Goal: Check status: Check status

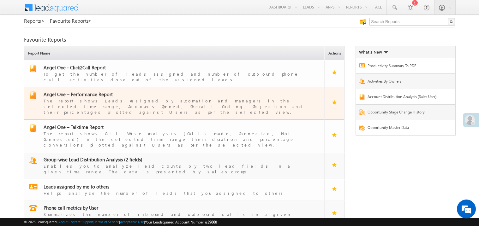
click at [86, 91] on span "Angel One – Performance Report" at bounding box center [78, 94] width 69 height 6
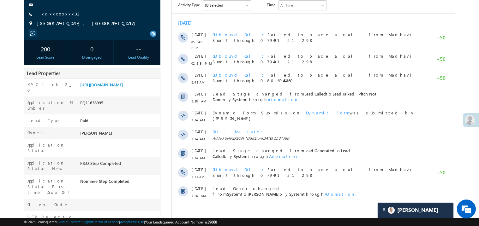
scroll to position [75, 0]
